Goal: Task Accomplishment & Management: Use online tool/utility

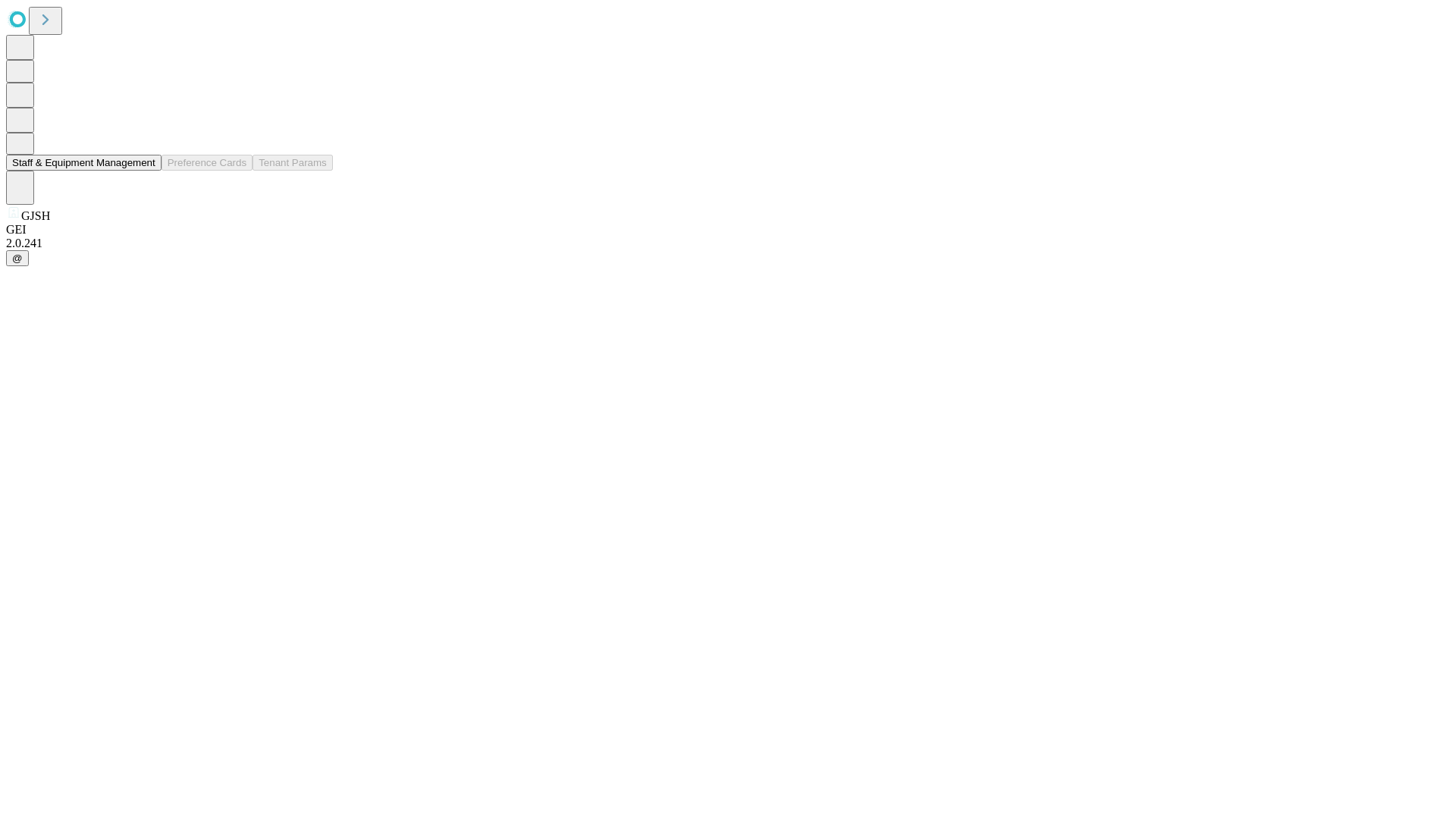
click at [142, 171] on button "Staff & Equipment Management" at bounding box center [84, 163] width 156 height 16
click at [145, 171] on button "Staff & Equipment Management" at bounding box center [84, 163] width 156 height 16
